Goal: Task Accomplishment & Management: Manage account settings

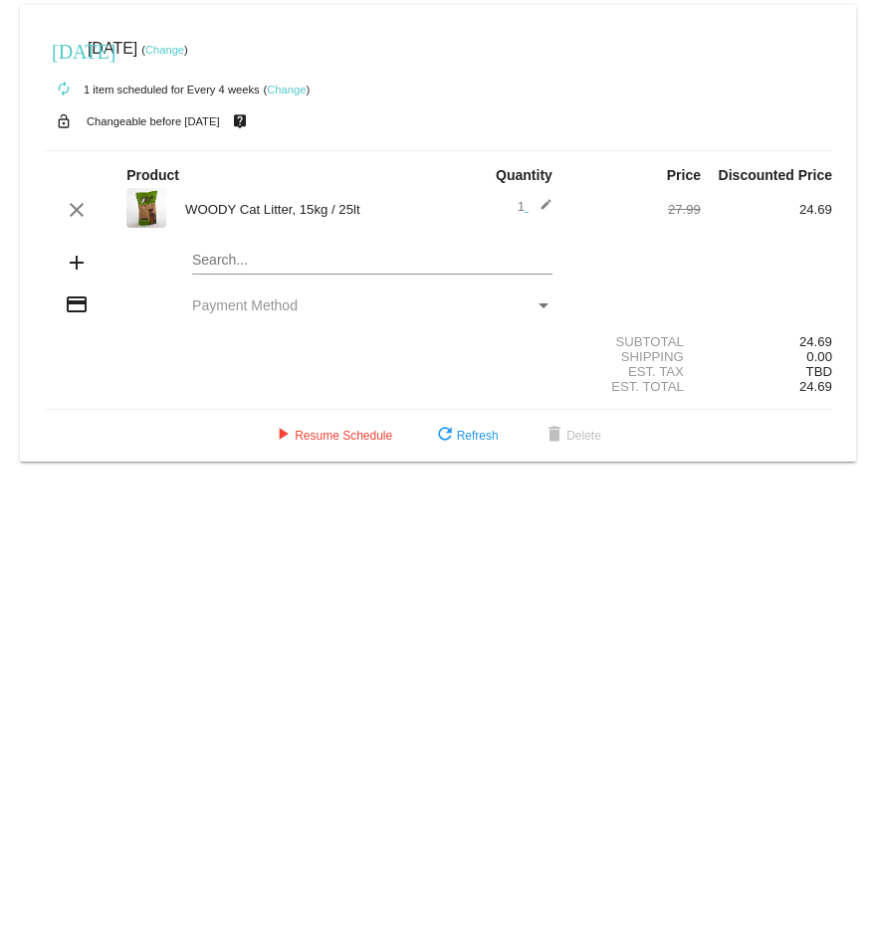
click at [541, 301] on div "Payment Method" at bounding box center [543, 306] width 18 height 16
click at [74, 310] on mat-icon "credit_card" at bounding box center [77, 305] width 24 height 24
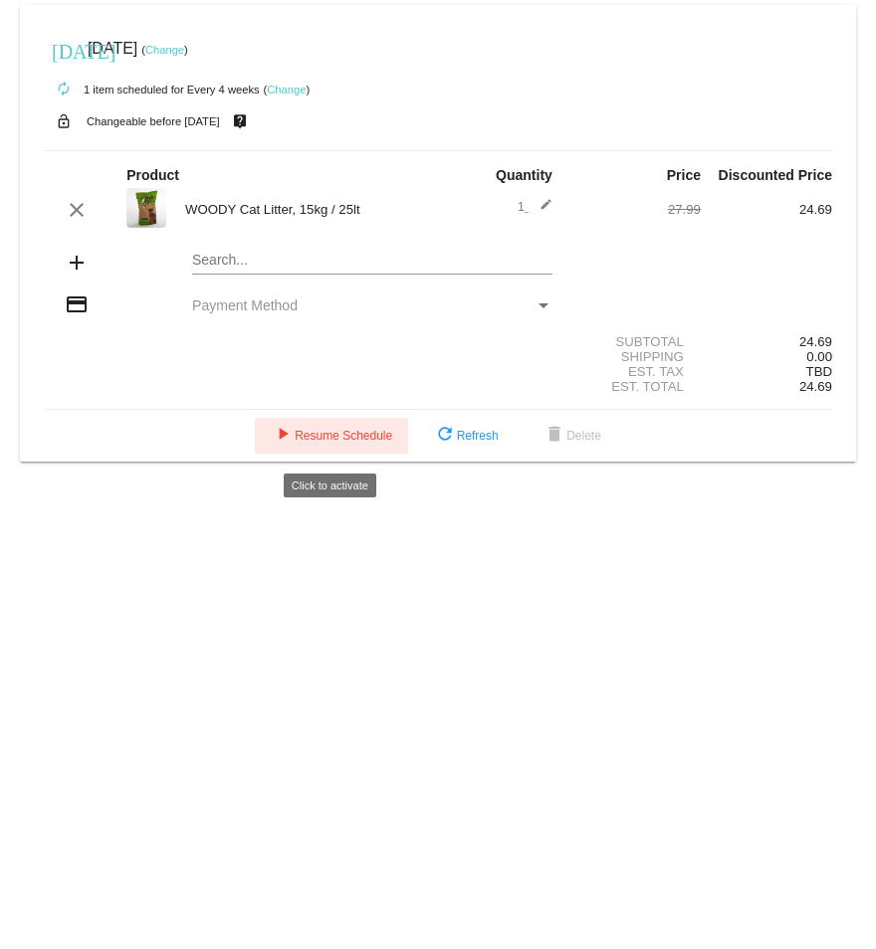
click at [318, 437] on span "play_arrow Resume Schedule" at bounding box center [331, 436] width 121 height 14
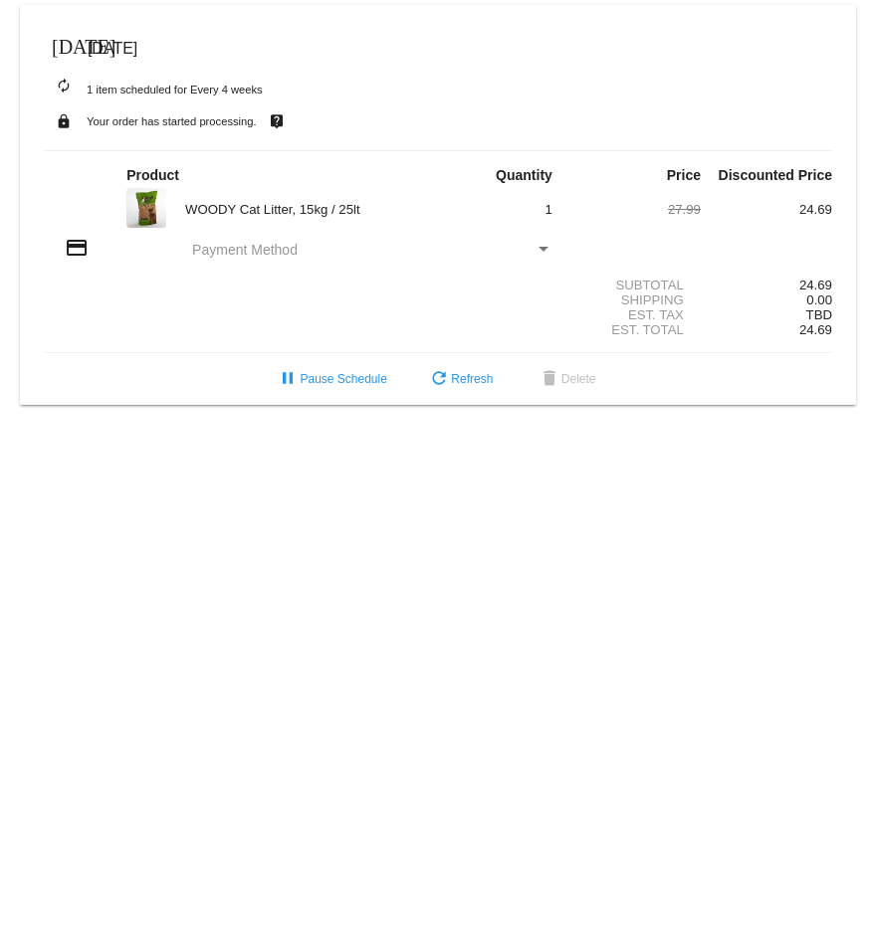
click at [80, 253] on mat-icon "credit_card" at bounding box center [77, 248] width 24 height 24
click at [545, 252] on div "Payment Method" at bounding box center [543, 249] width 10 height 5
click at [300, 243] on div "Payment Method" at bounding box center [363, 250] width 342 height 16
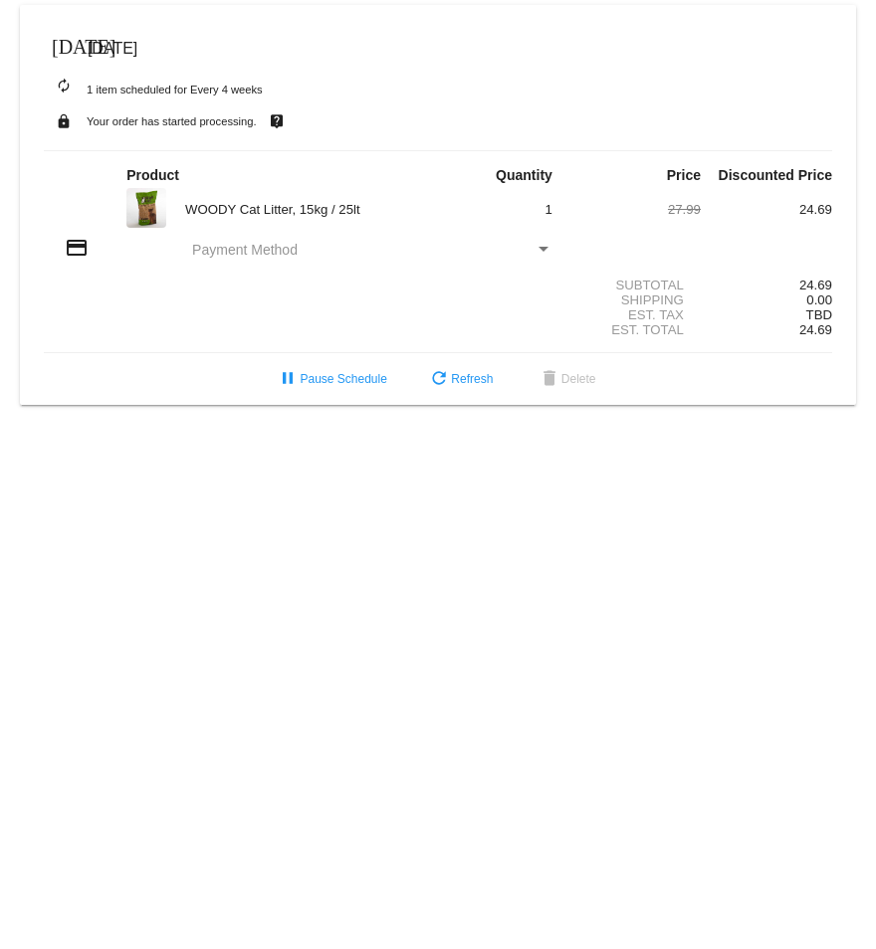
click at [300, 243] on div "Payment Method" at bounding box center [363, 250] width 342 height 16
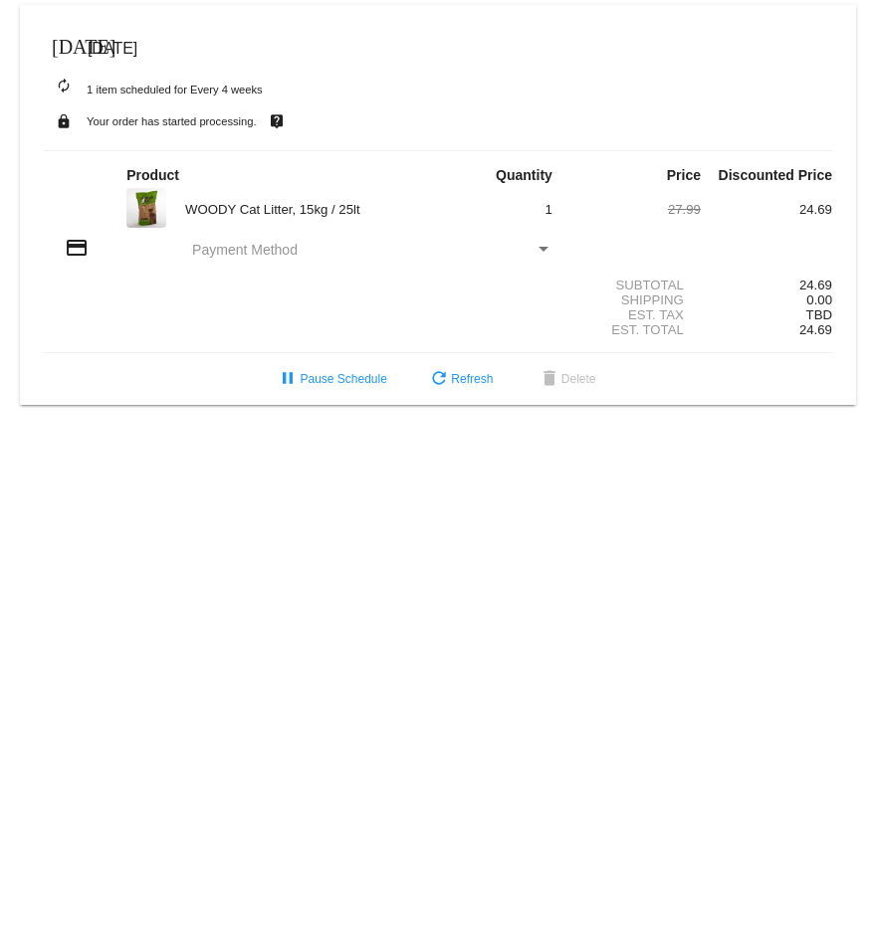
click at [215, 248] on span "Payment Method" at bounding box center [244, 250] width 105 height 16
click at [542, 246] on div "Payment Method" at bounding box center [543, 250] width 18 height 16
click at [74, 248] on mat-icon "credit_card" at bounding box center [77, 248] width 24 height 24
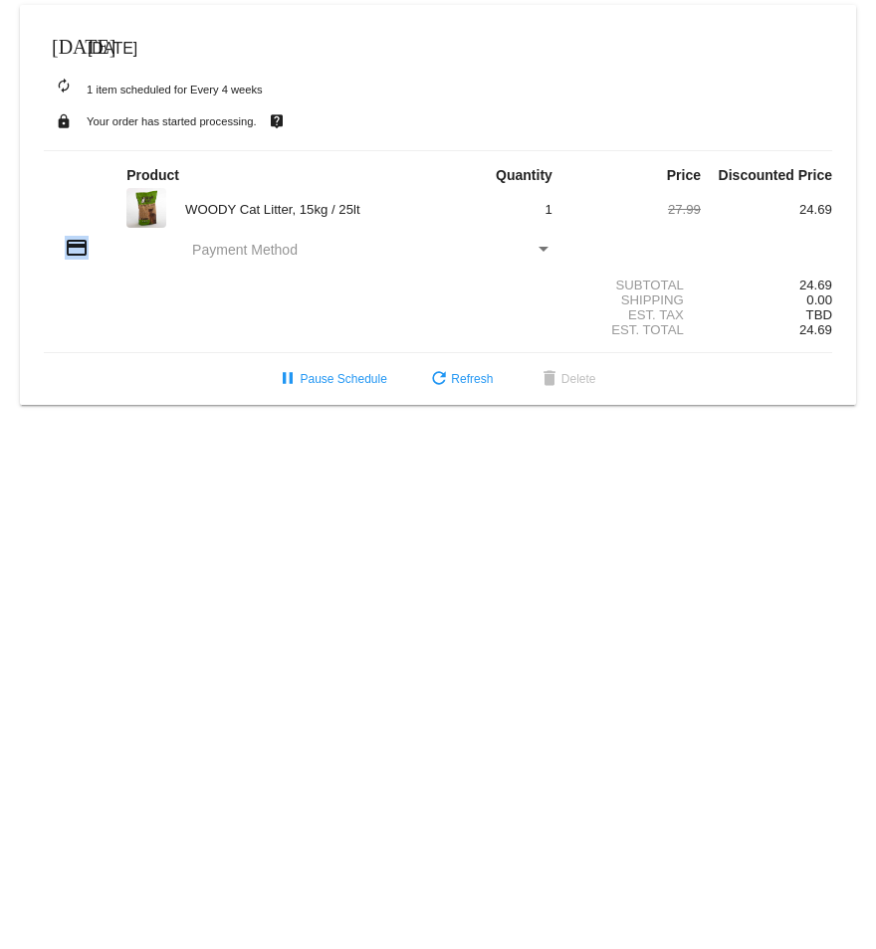
click at [74, 248] on mat-icon "credit_card" at bounding box center [77, 248] width 24 height 24
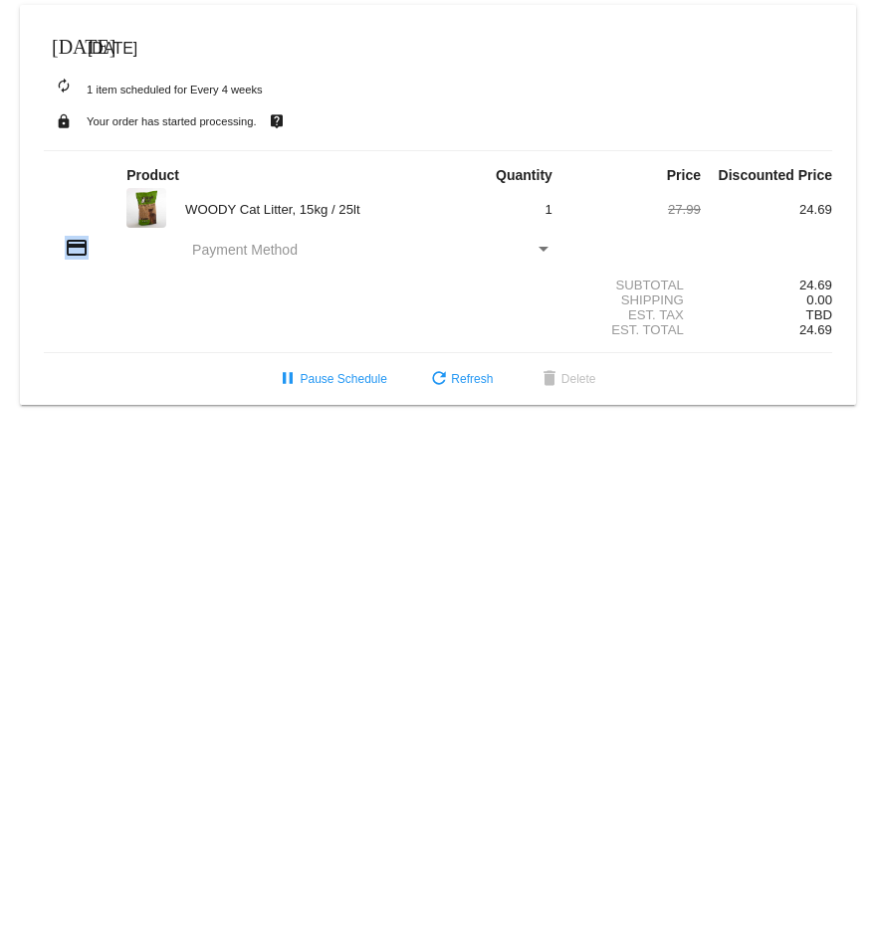
click at [74, 248] on mat-icon "credit_card" at bounding box center [77, 248] width 24 height 24
click at [341, 384] on span "pause Pause Schedule" at bounding box center [331, 379] width 110 height 14
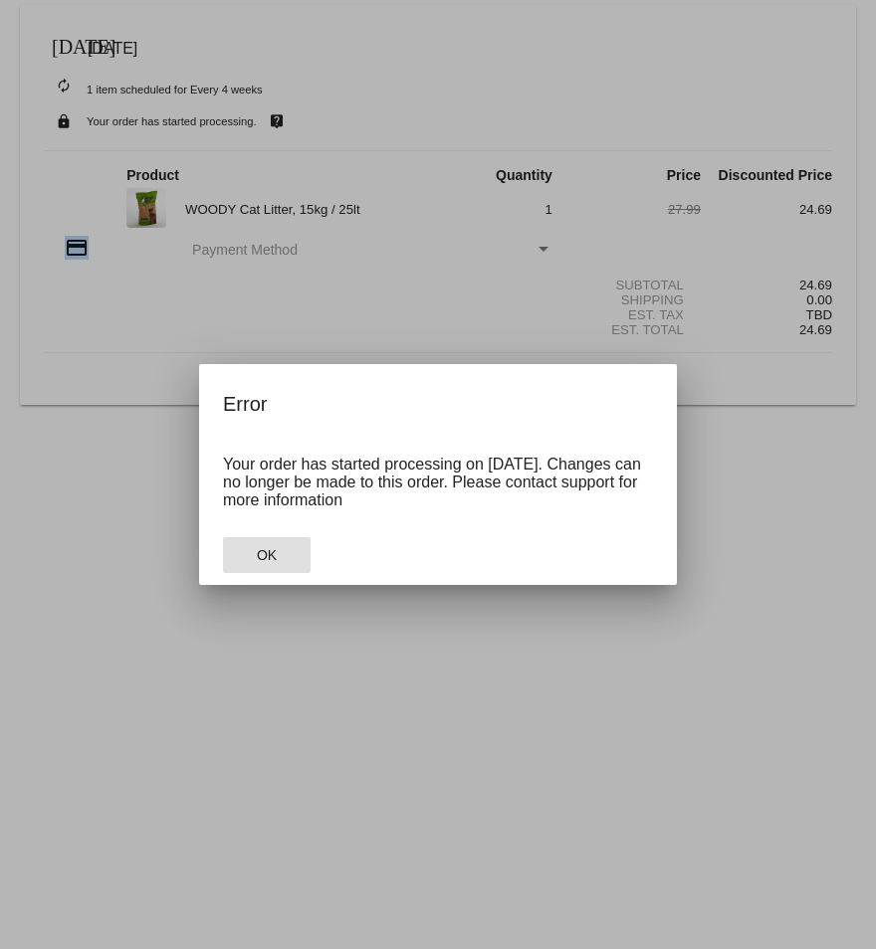
click at [271, 550] on span "OK" at bounding box center [267, 555] width 20 height 16
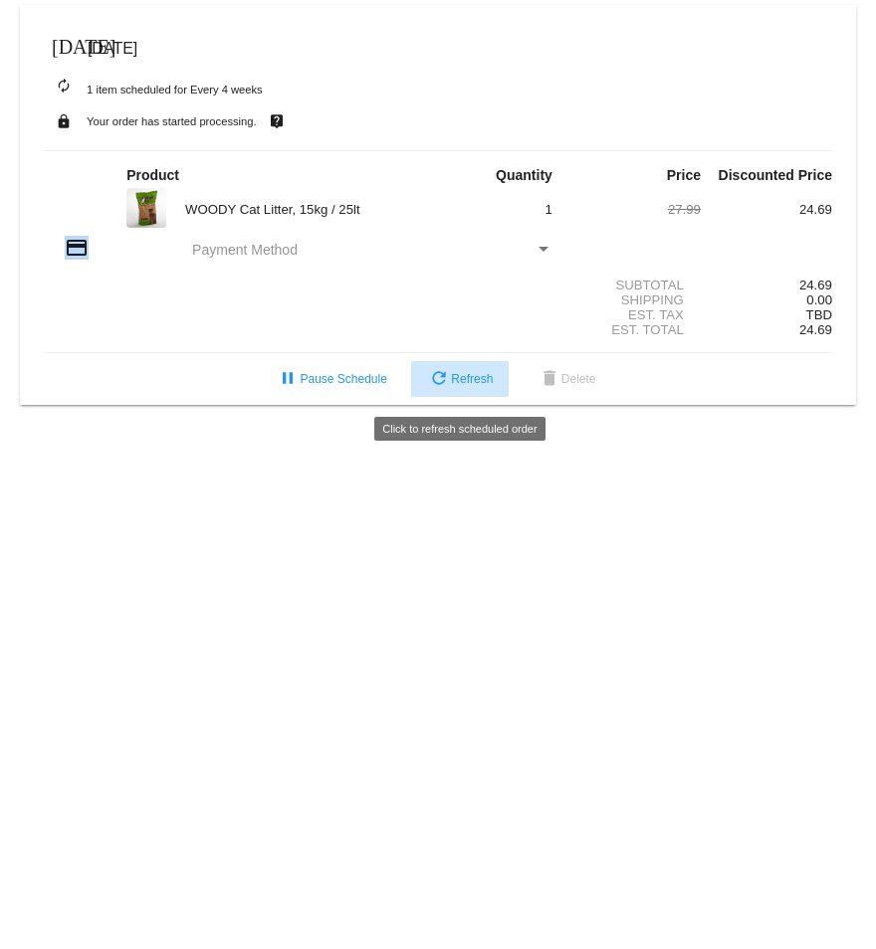
click at [465, 381] on span "refresh Refresh" at bounding box center [460, 379] width 66 height 14
click at [545, 248] on div "Payment Method" at bounding box center [543, 249] width 10 height 5
